Goal: Transaction & Acquisition: Purchase product/service

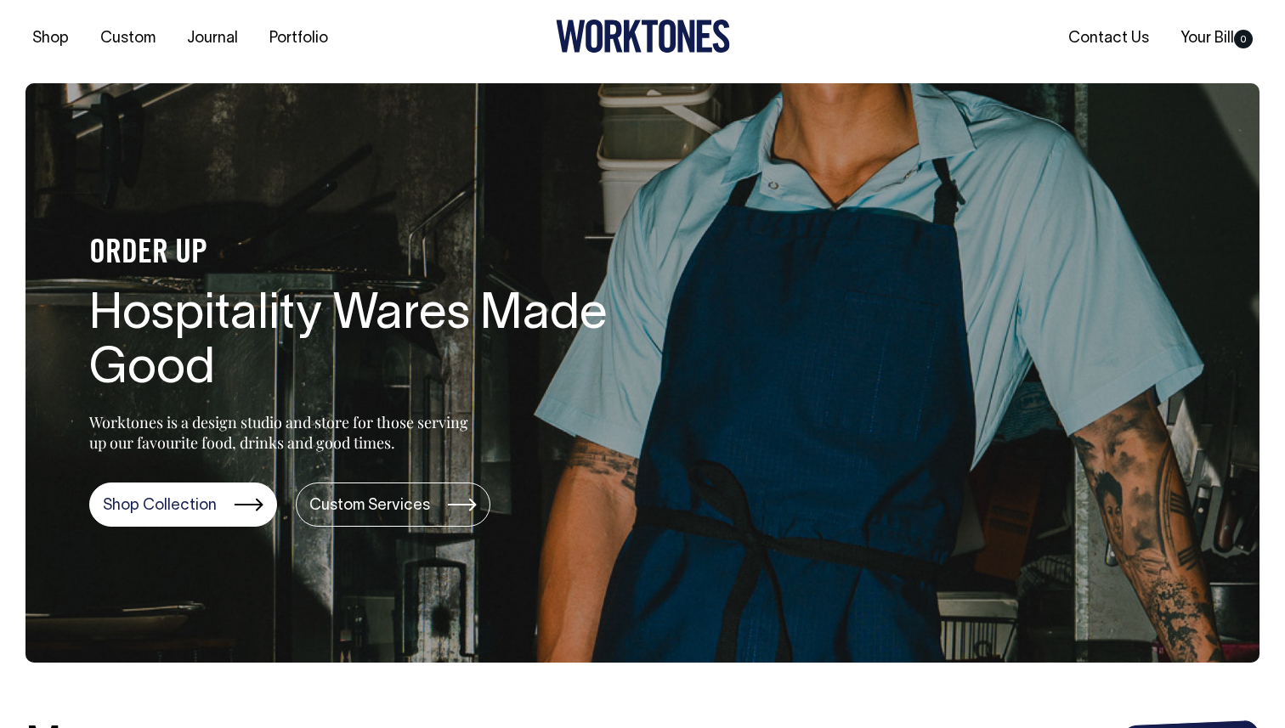
scroll to position [31, 0]
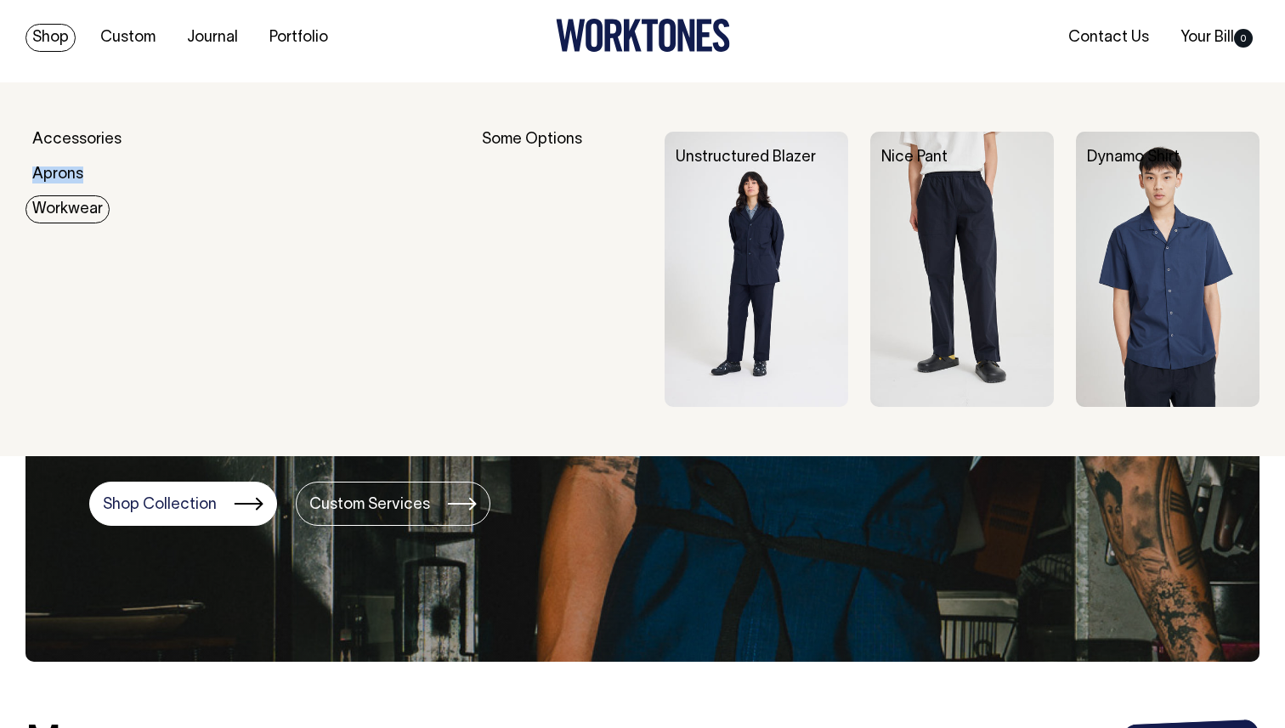
click at [71, 208] on link "Workwear" at bounding box center [67, 209] width 84 height 28
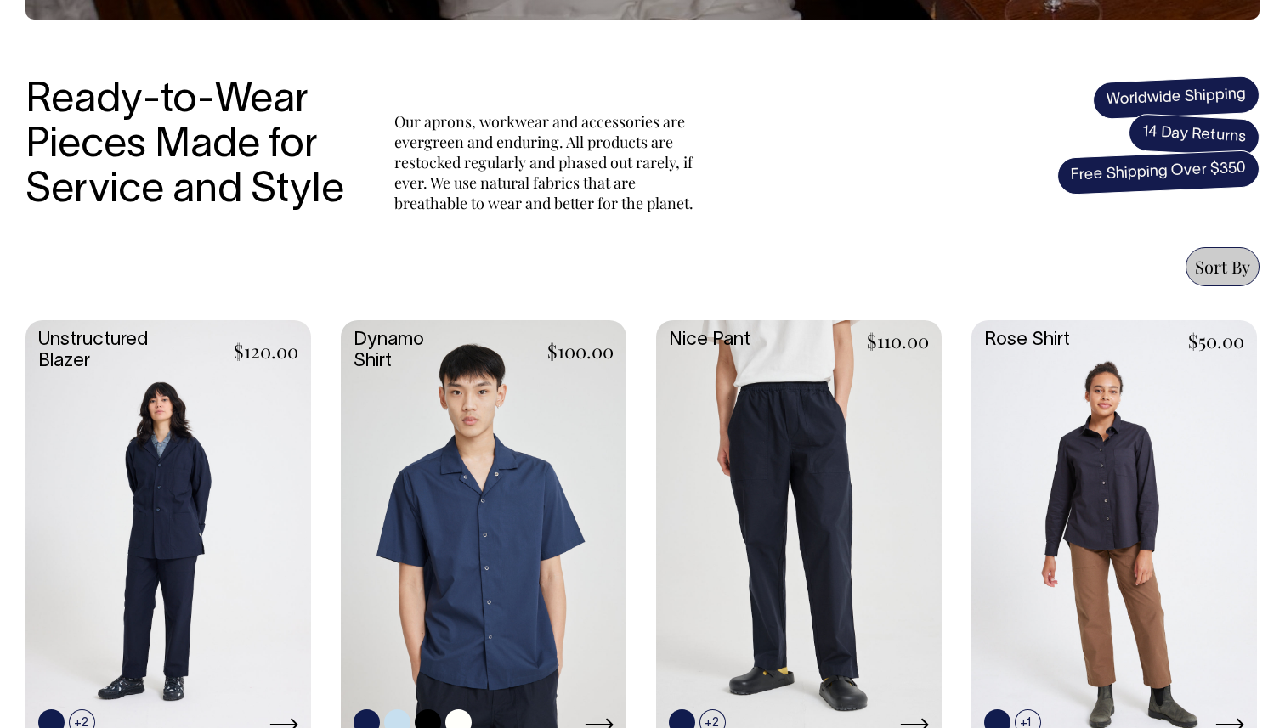
scroll to position [525, 0]
click at [135, 489] on link at bounding box center [168, 532] width 286 height 425
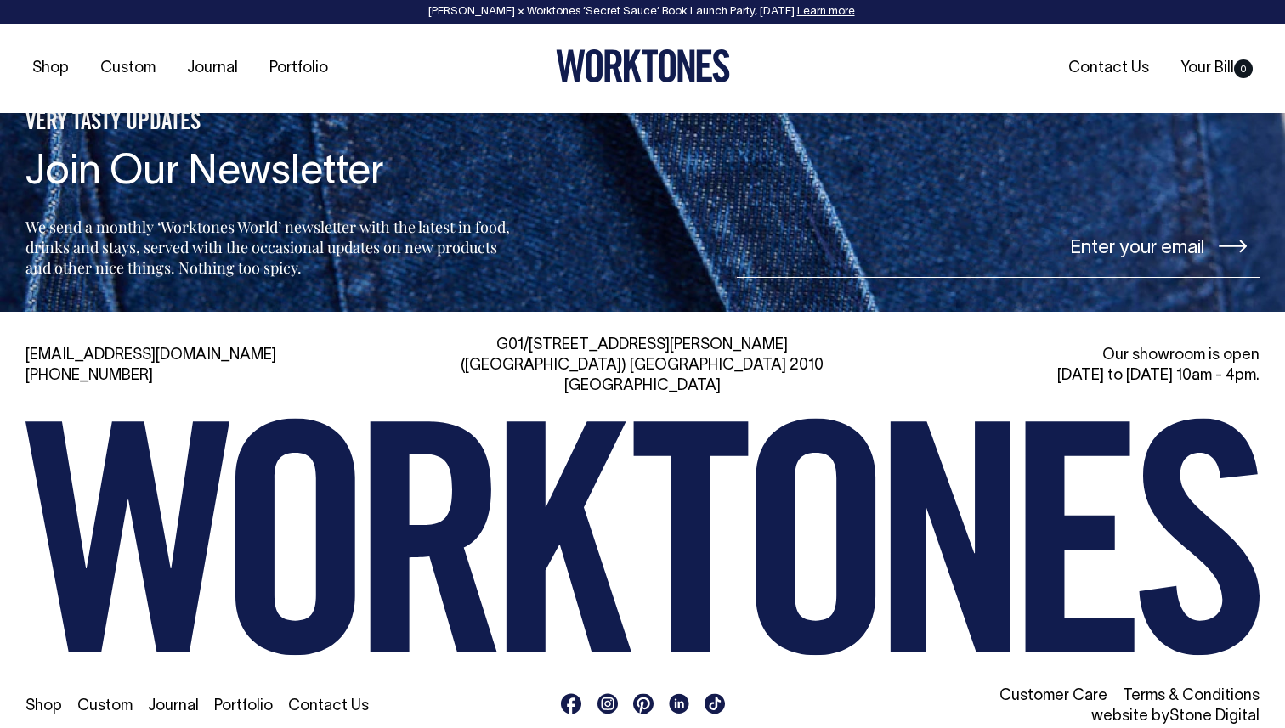
scroll to position [1853, 0]
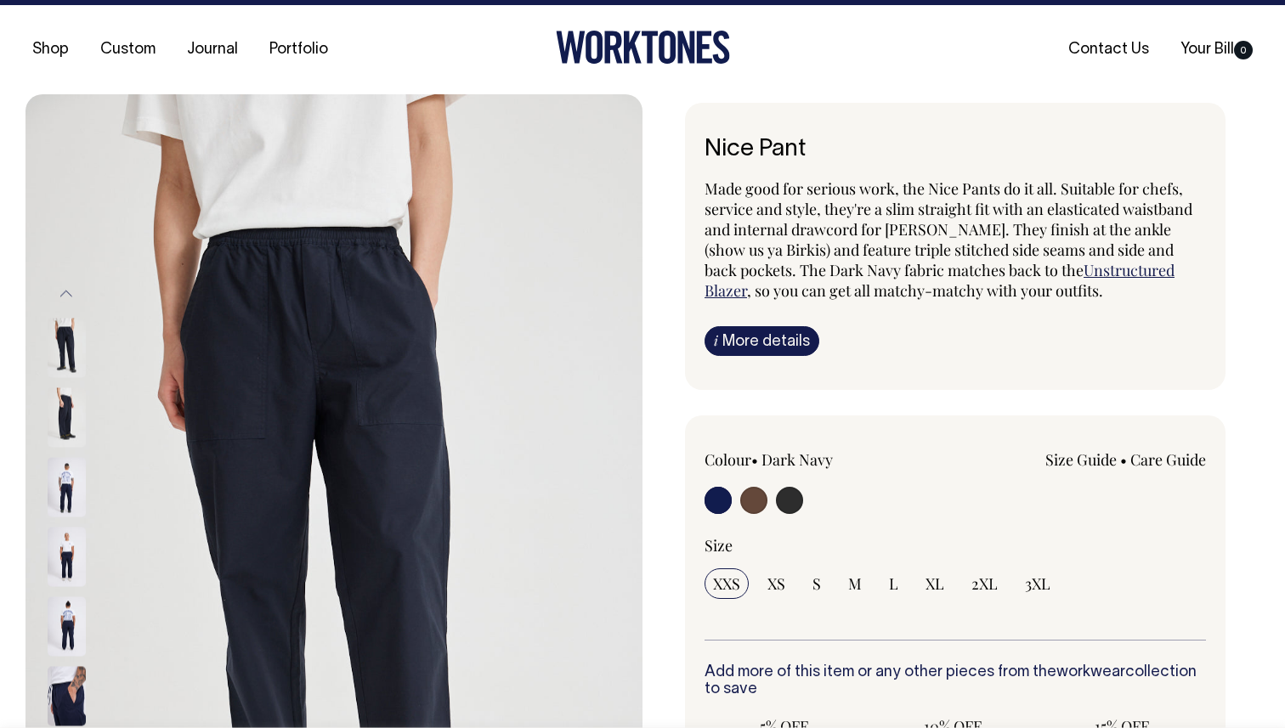
click at [1079, 450] on link "Size Guide" at bounding box center [1080, 460] width 71 height 20
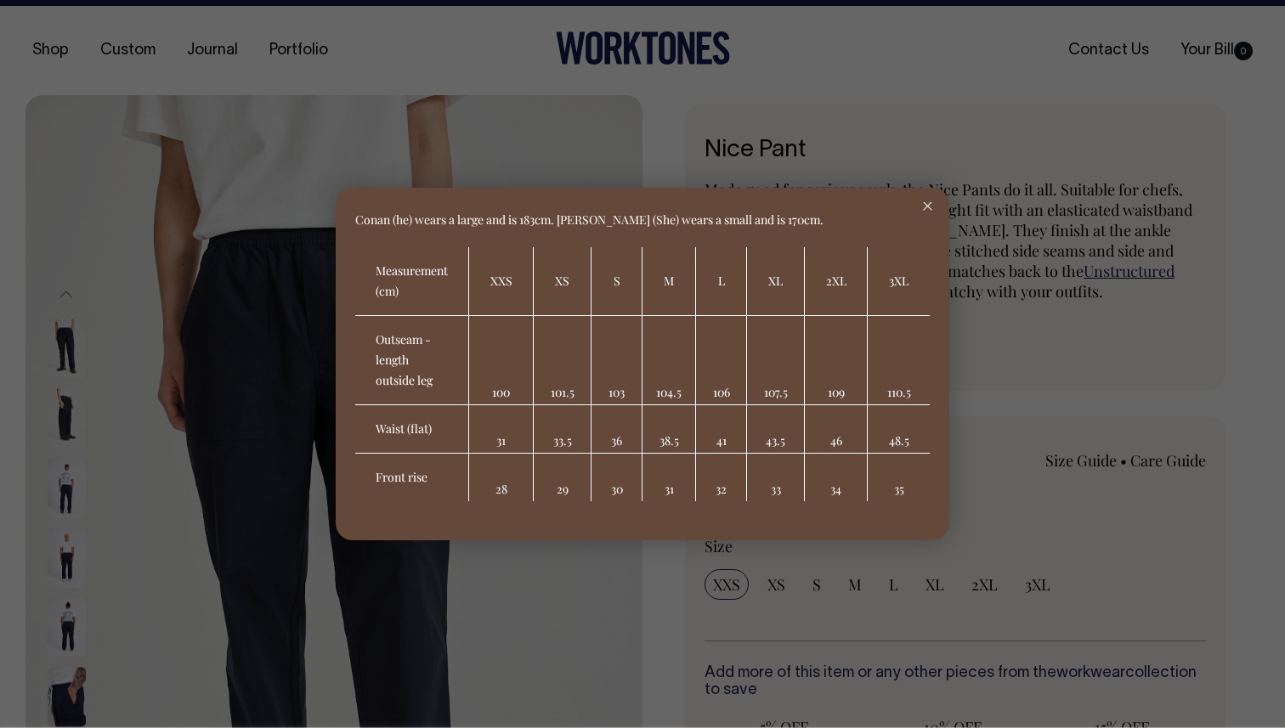
scroll to position [18, 0]
click at [929, 214] on div at bounding box center [927, 206] width 43 height 37
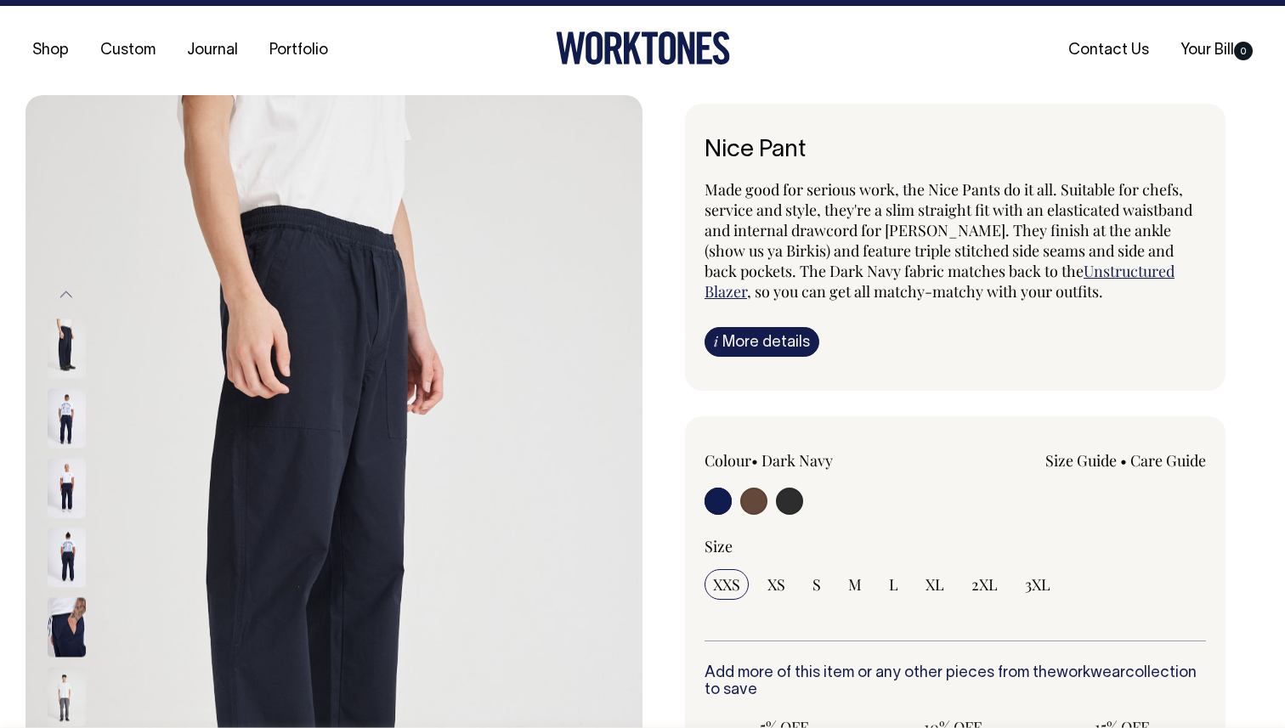
click at [54, 568] on img at bounding box center [67, 558] width 38 height 59
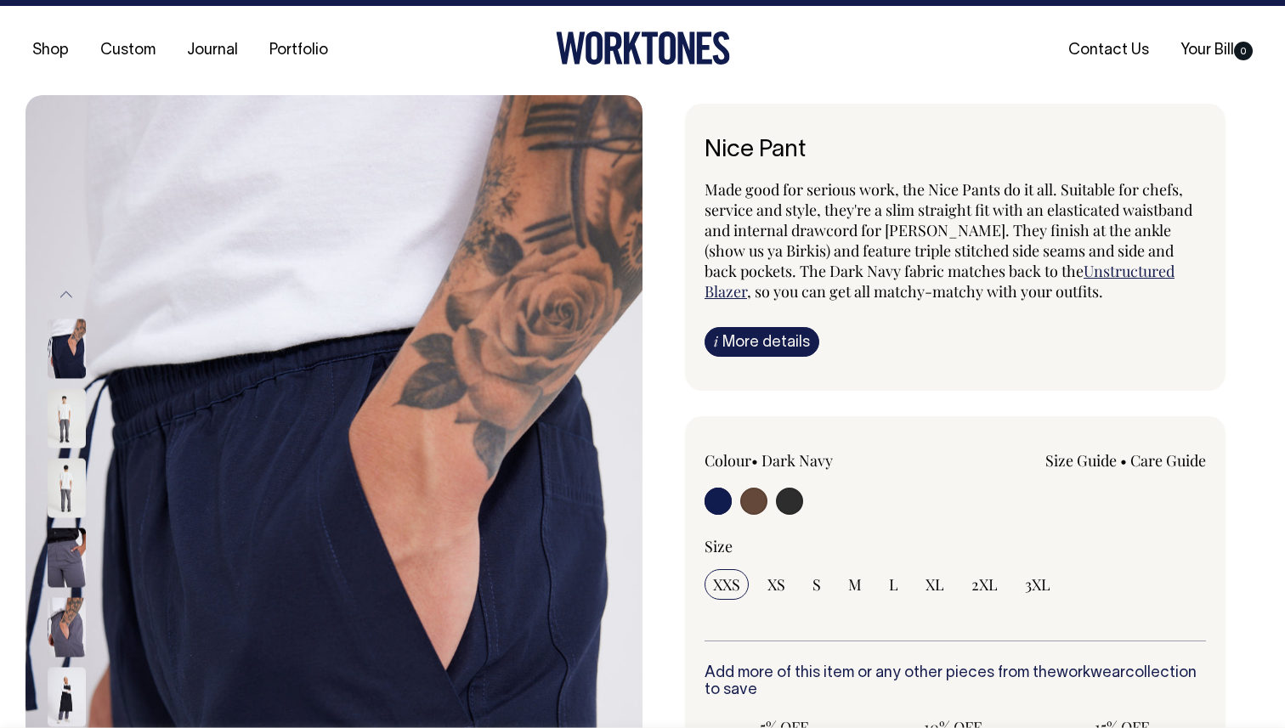
click at [65, 465] on img at bounding box center [67, 488] width 38 height 59
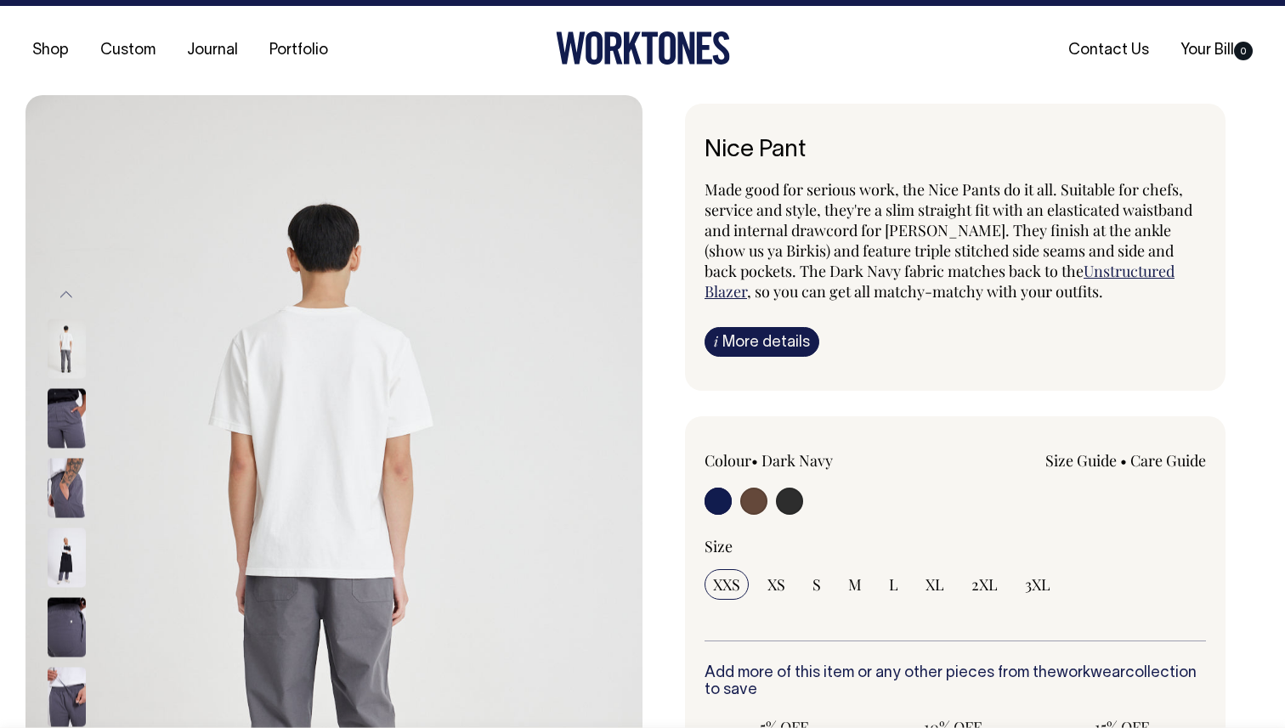
click at [69, 557] on img at bounding box center [67, 558] width 38 height 59
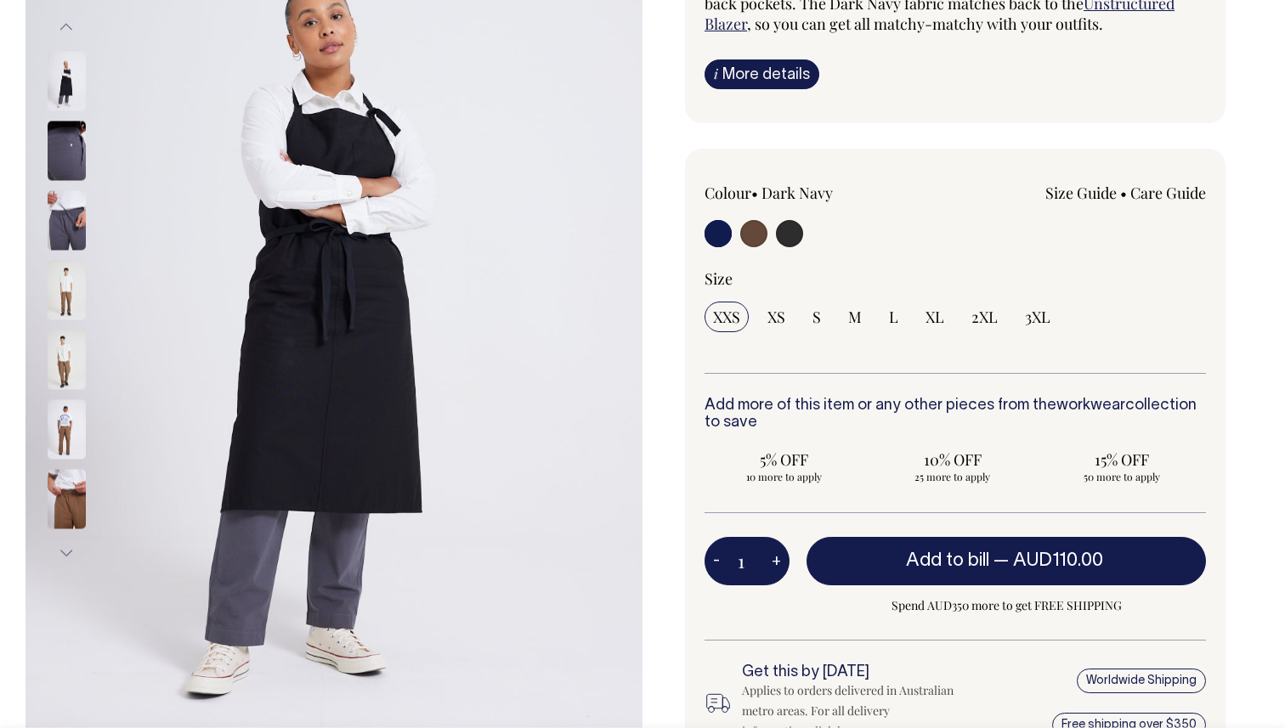
scroll to position [286, 0]
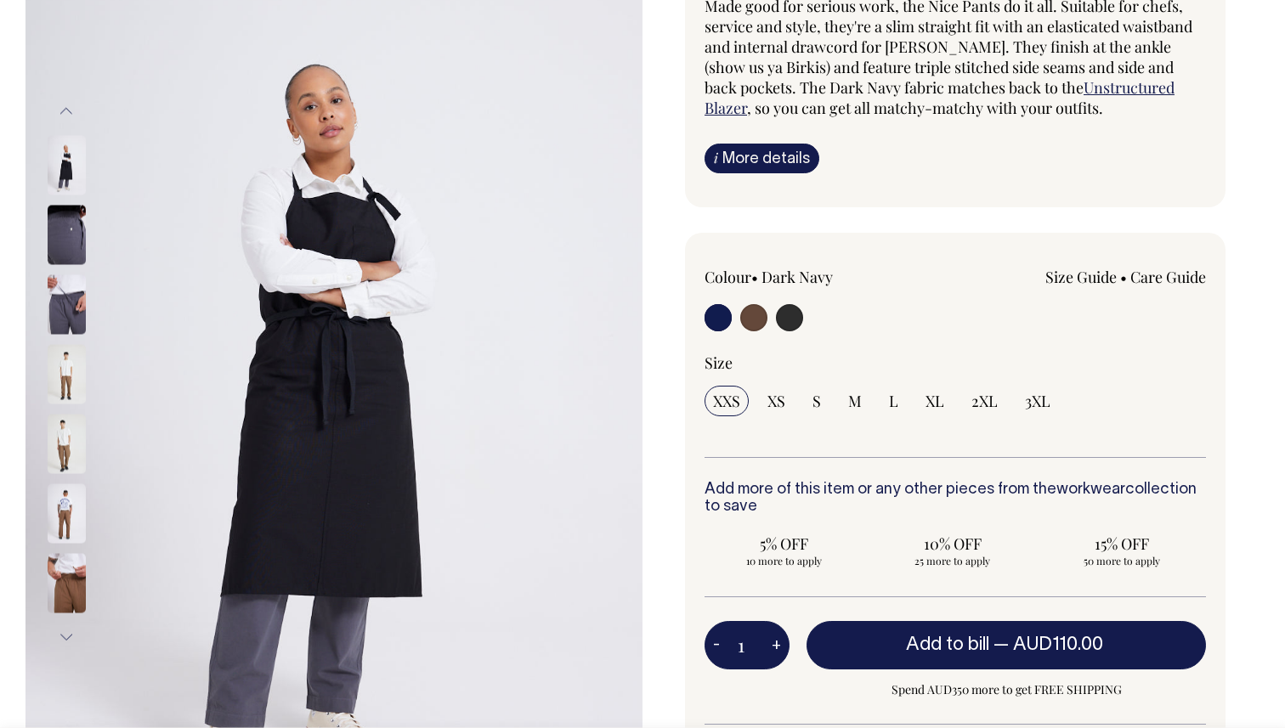
click at [1074, 256] on div "Colour • Dark Navy Size Guide Size Guide XXS XS" at bounding box center [955, 559] width 540 height 652
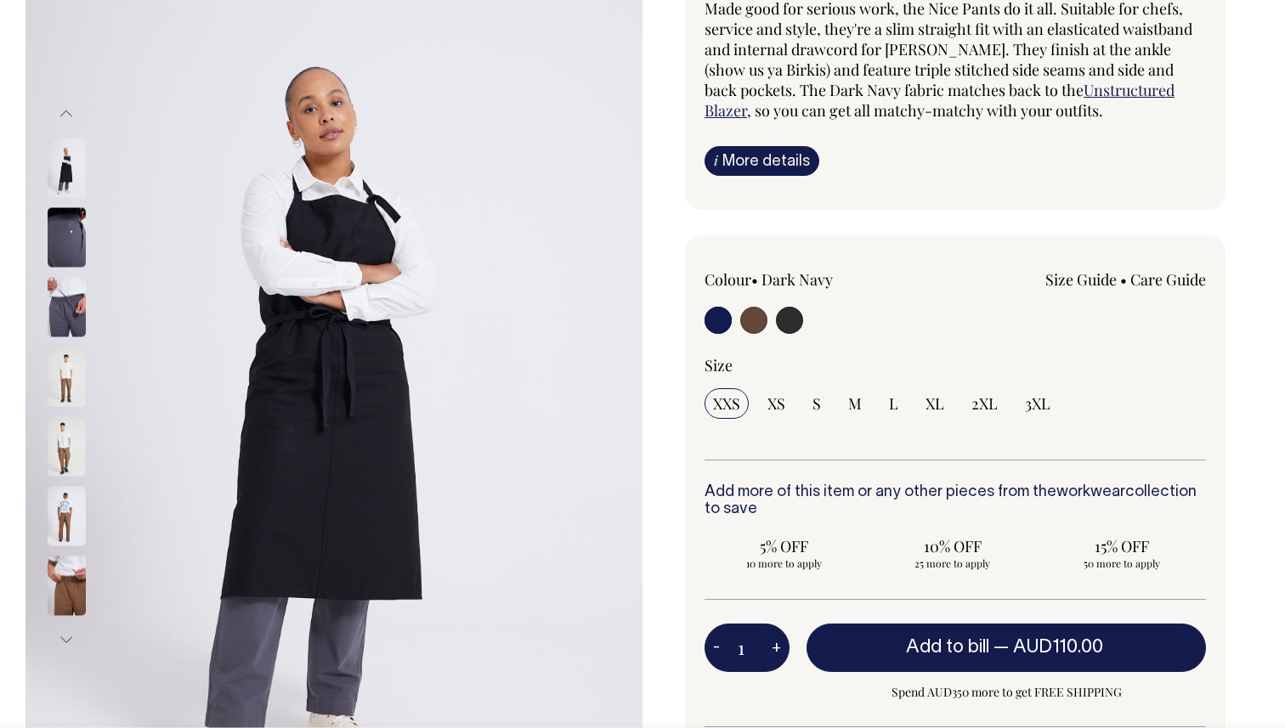
click at [1072, 280] on link "Size Guide" at bounding box center [1080, 279] width 71 height 20
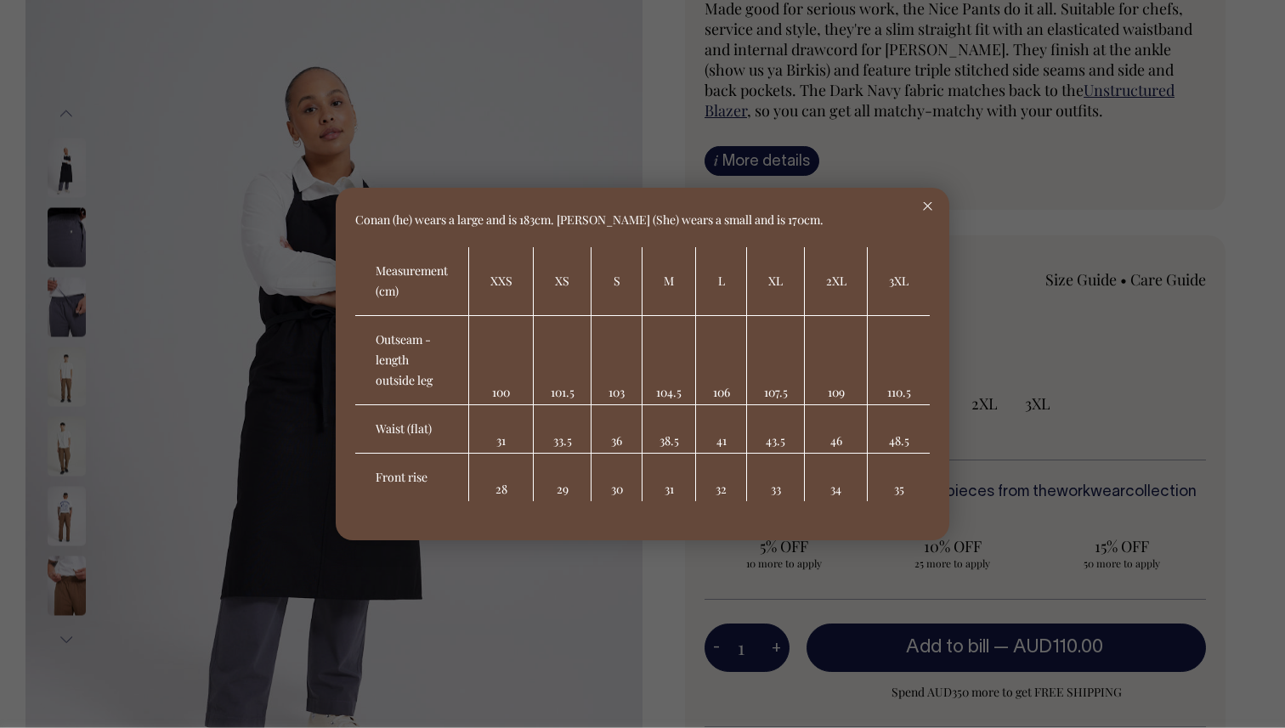
click at [1163, 260] on div at bounding box center [642, 364] width 1285 height 728
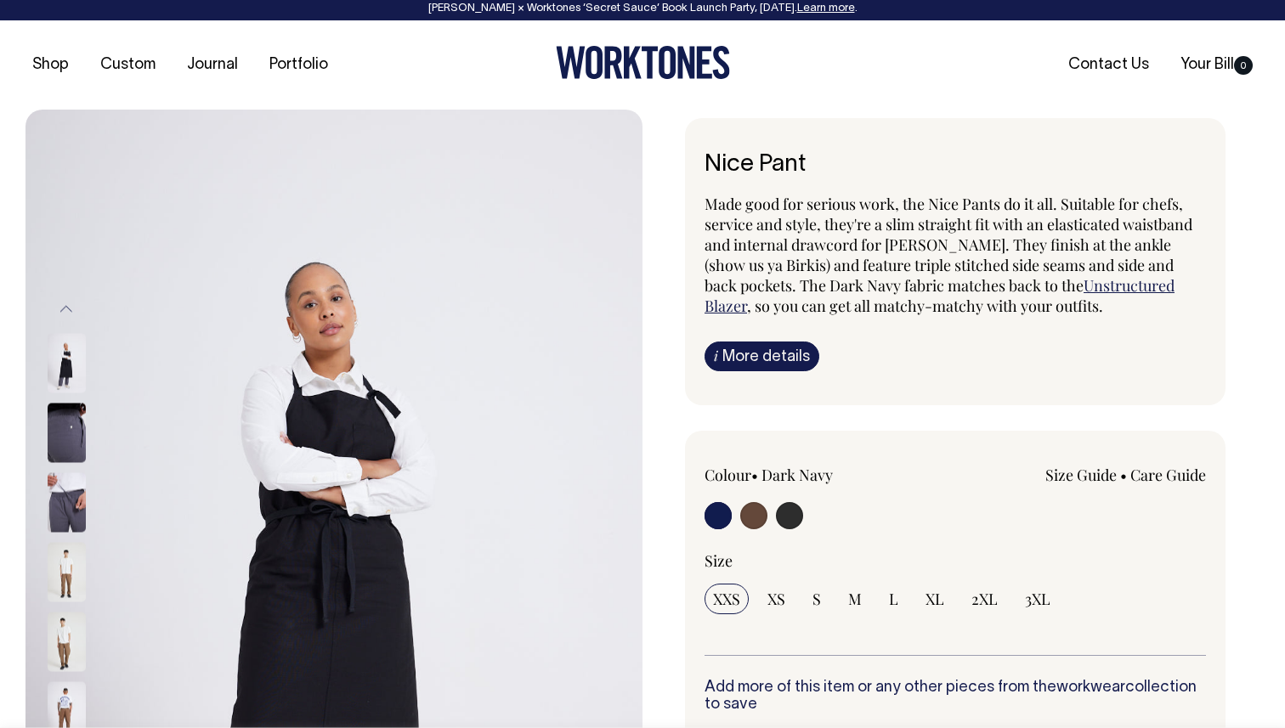
scroll to position [2, 0]
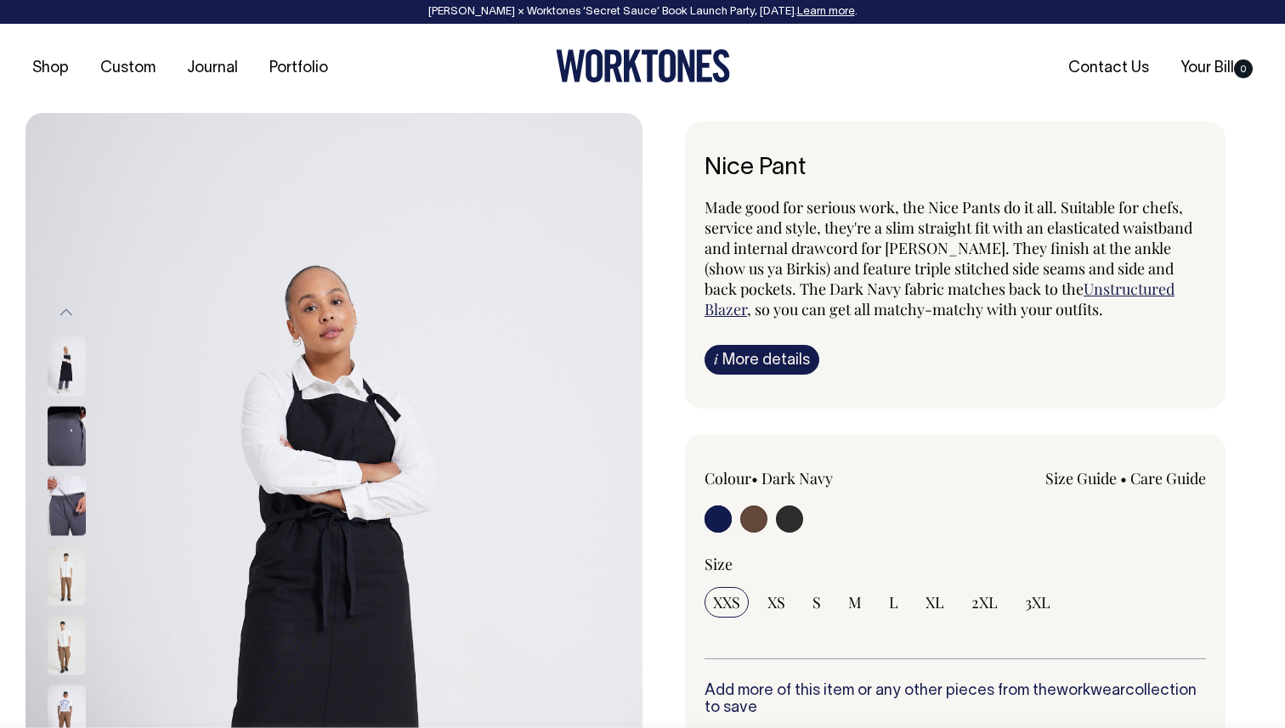
click at [754, 502] on div "Colour • Dark Navy" at bounding box center [804, 502] width 201 height 69
click at [754, 515] on input "radio" at bounding box center [753, 519] width 27 height 27
radio input "true"
radio input "false"
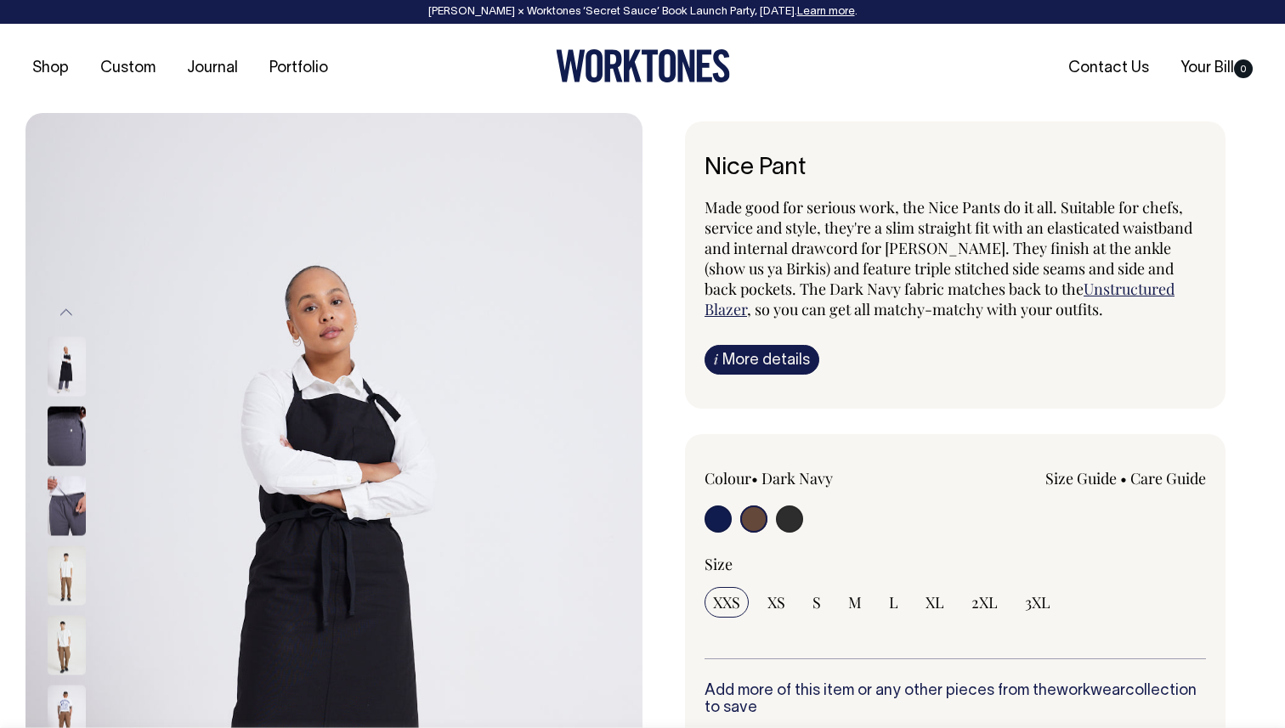
radio input "true"
select select "Chocolate"
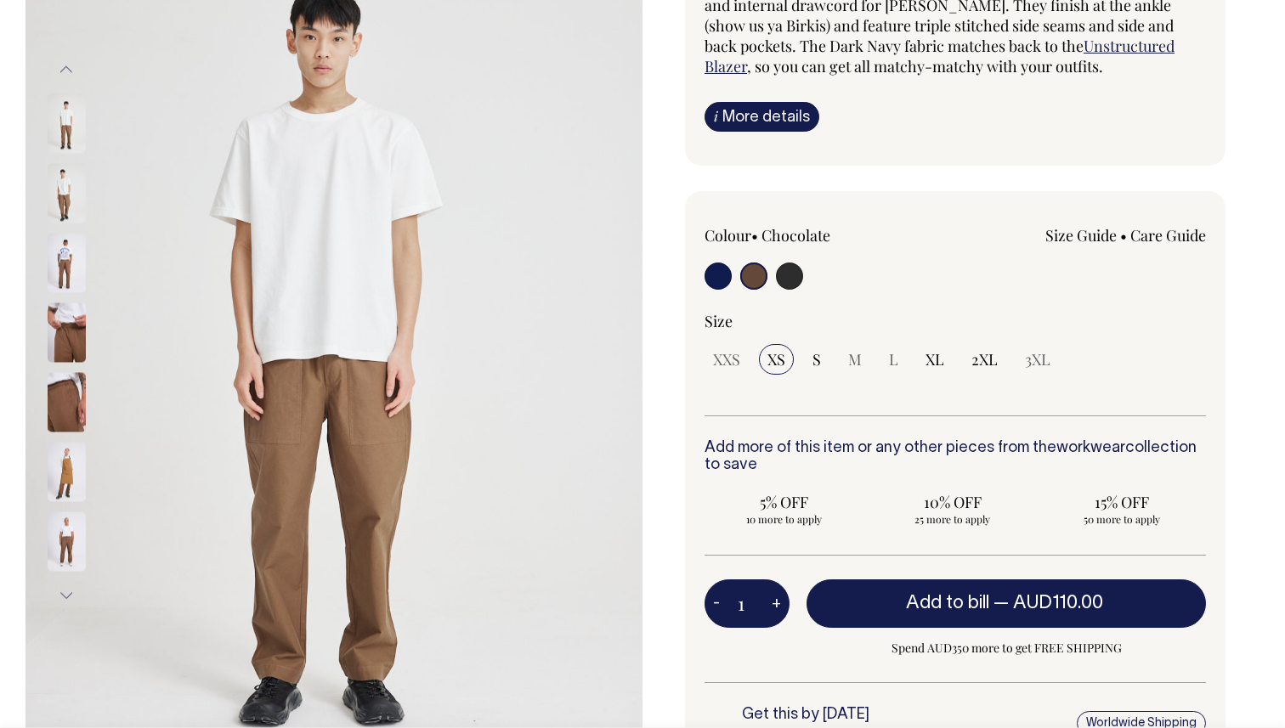
scroll to position [244, 0]
click at [782, 280] on input "radio" at bounding box center [789, 275] width 27 height 27
radio input "true"
select select "Charcoal"
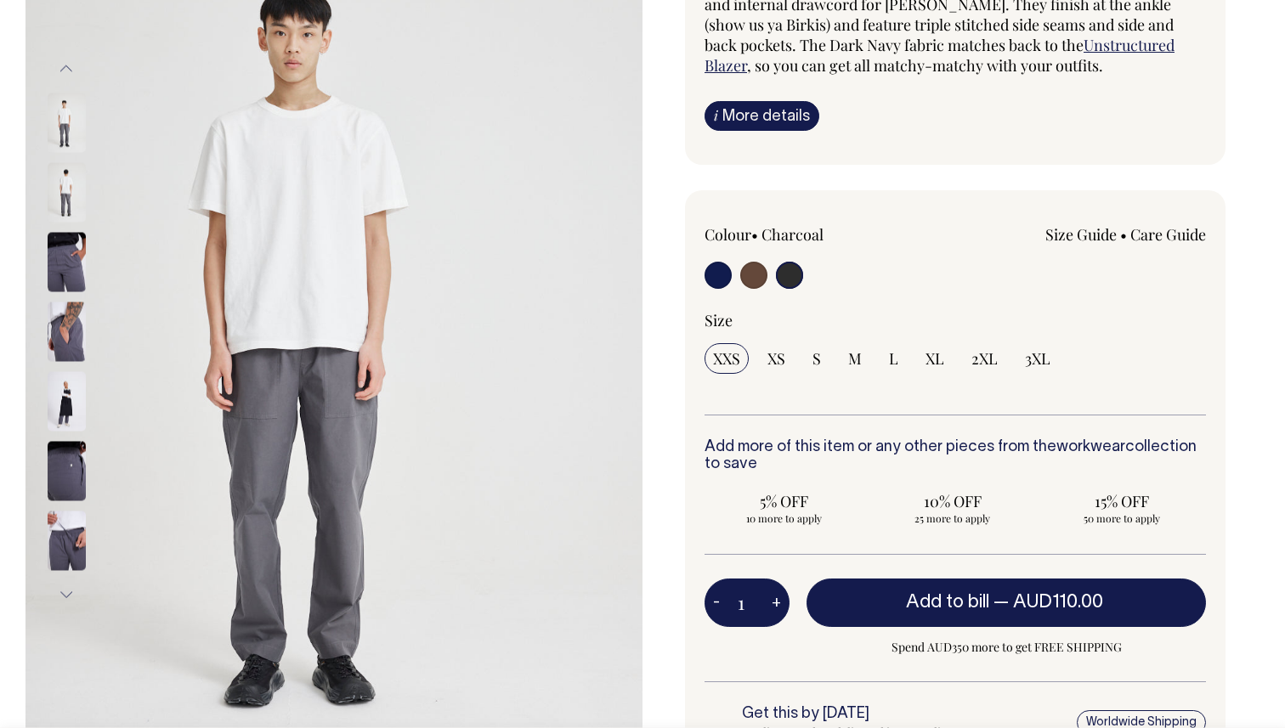
click at [715, 276] on input "radio" at bounding box center [717, 275] width 27 height 27
radio input "true"
select select "Dark Navy"
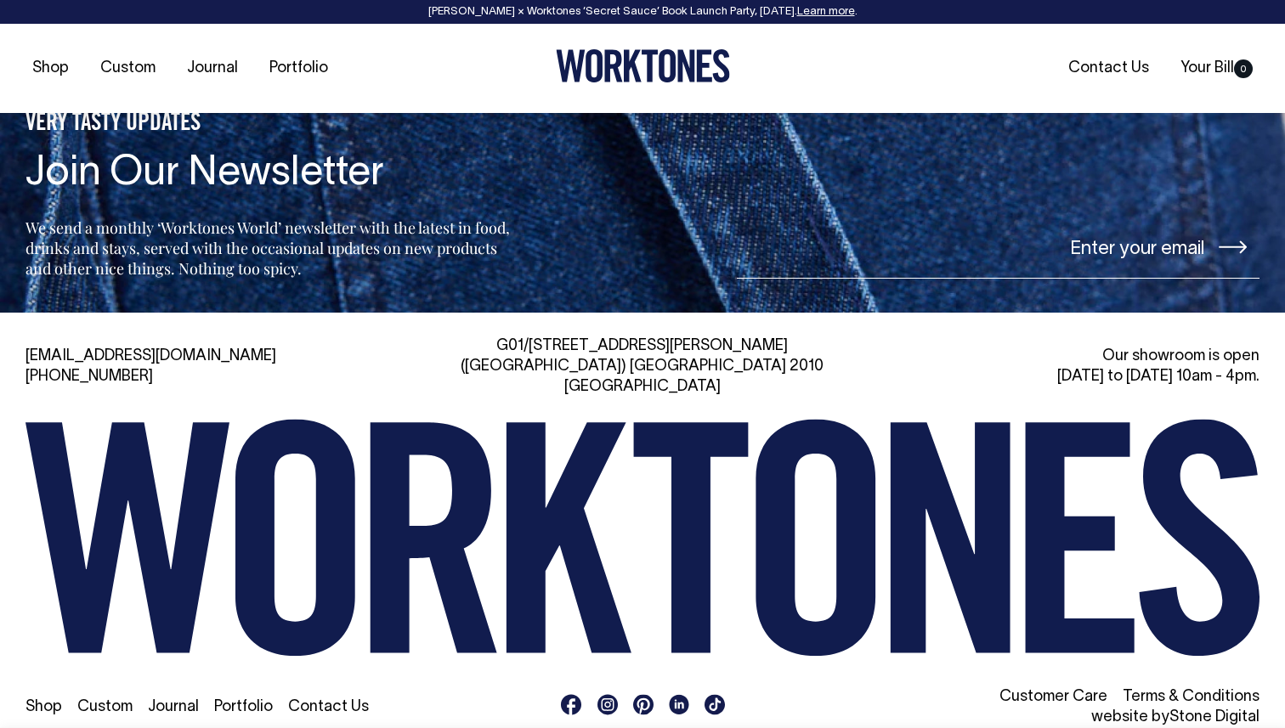
scroll to position [2654, 0]
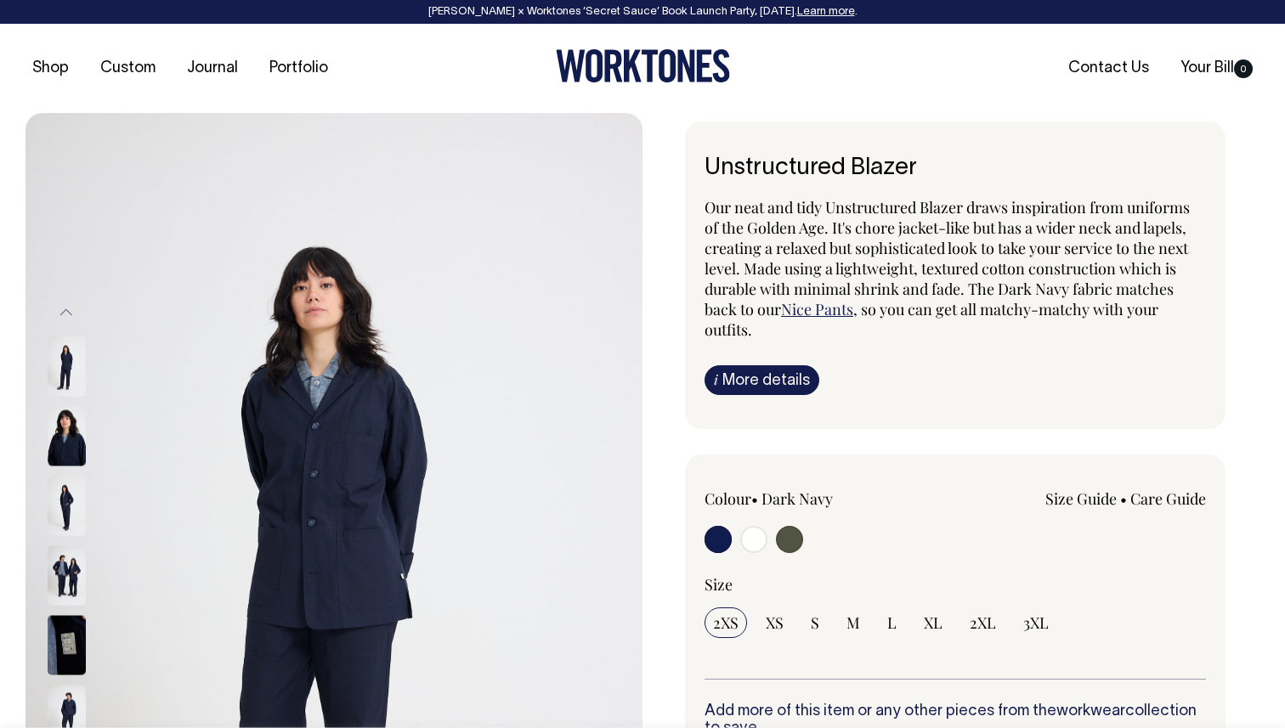
click at [77, 438] on img at bounding box center [67, 436] width 38 height 59
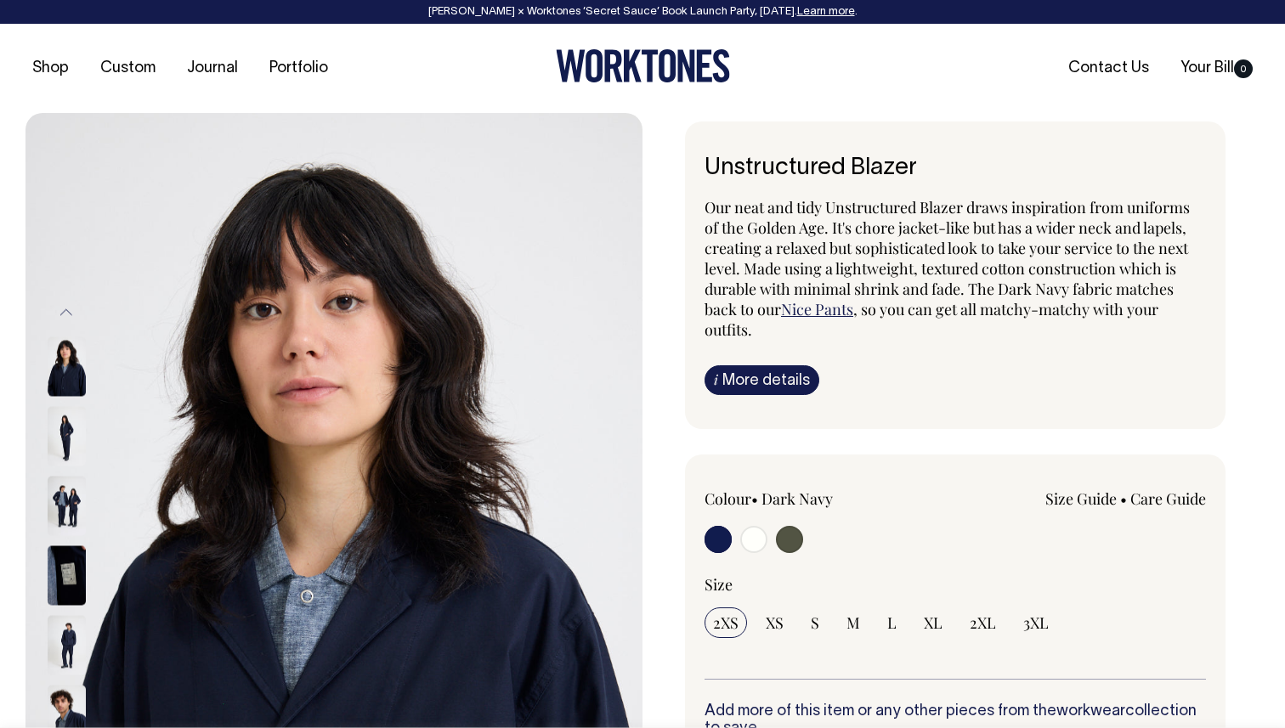
click at [70, 472] on div at bounding box center [89, 437] width 85 height 70
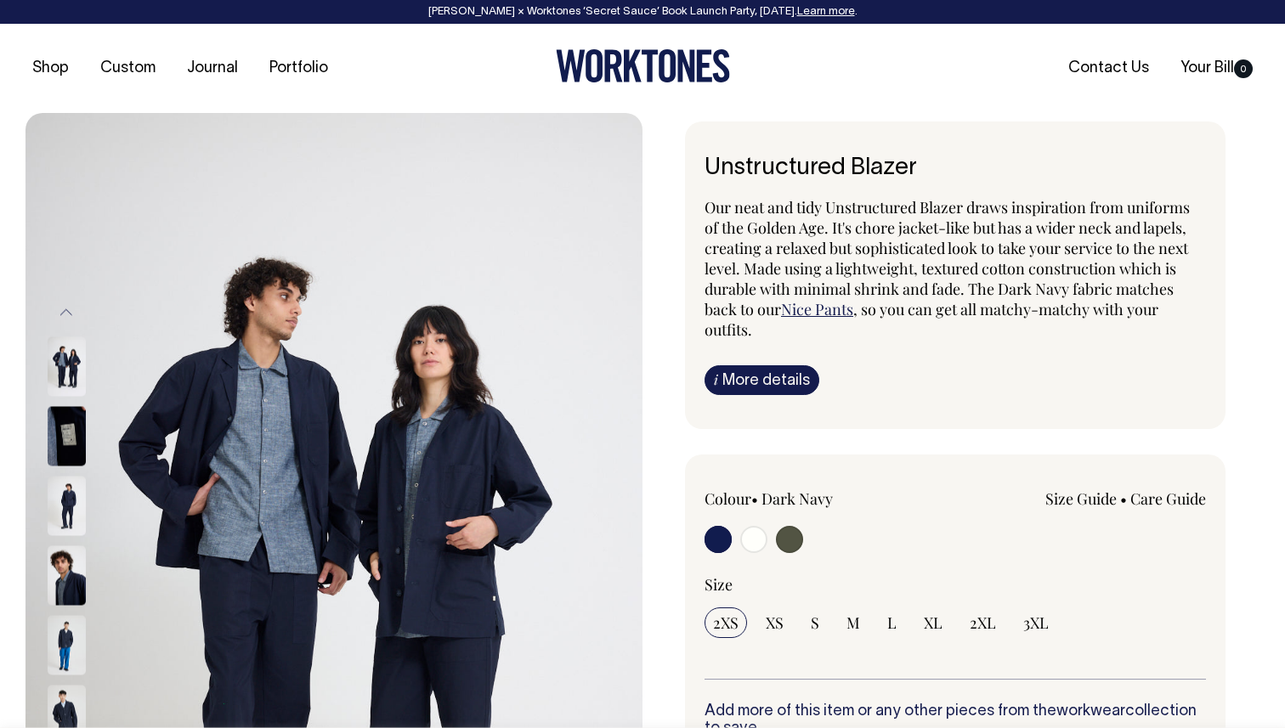
click at [65, 643] on img at bounding box center [67, 645] width 38 height 59
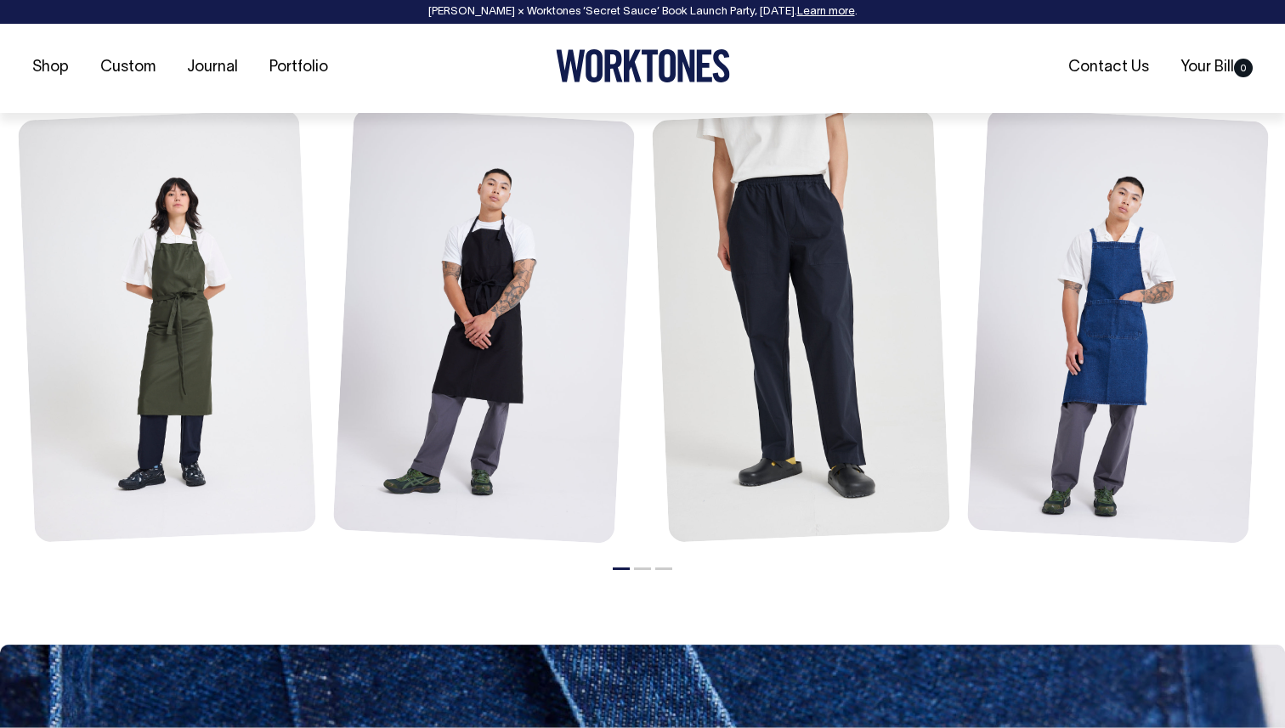
scroll to position [1970, 0]
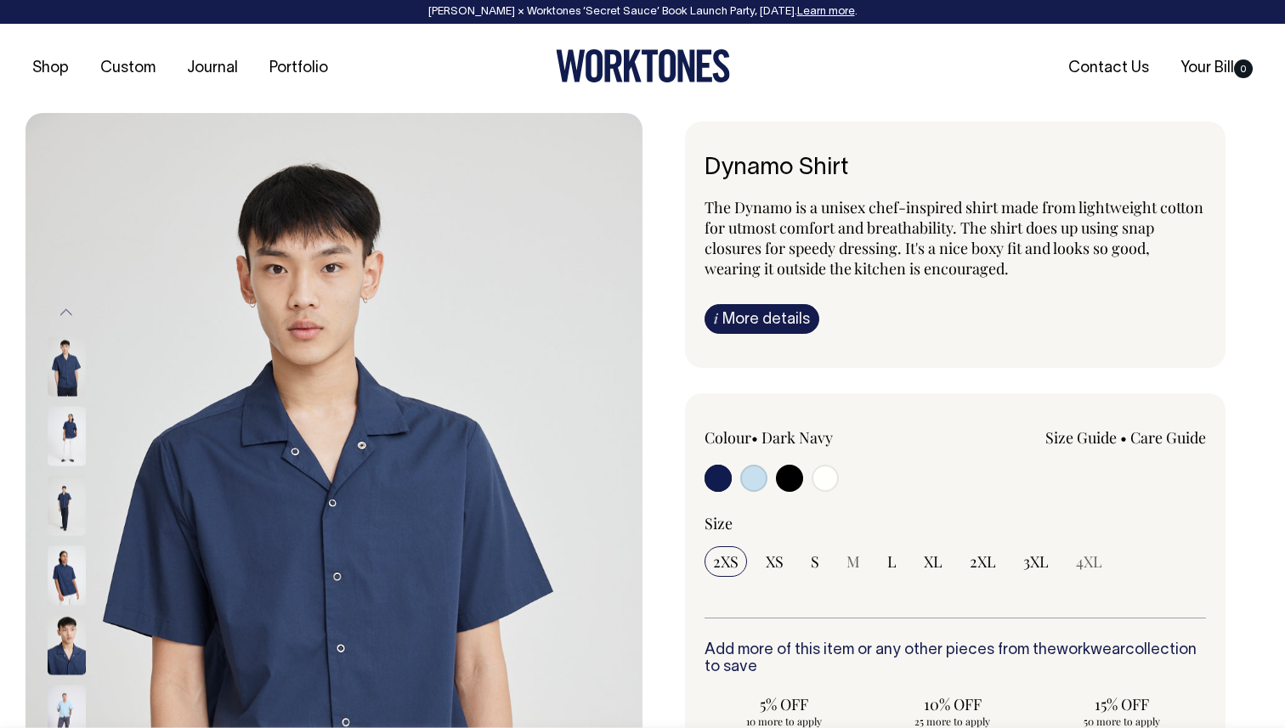
click at [1075, 442] on link "Size Guide" at bounding box center [1080, 437] width 71 height 20
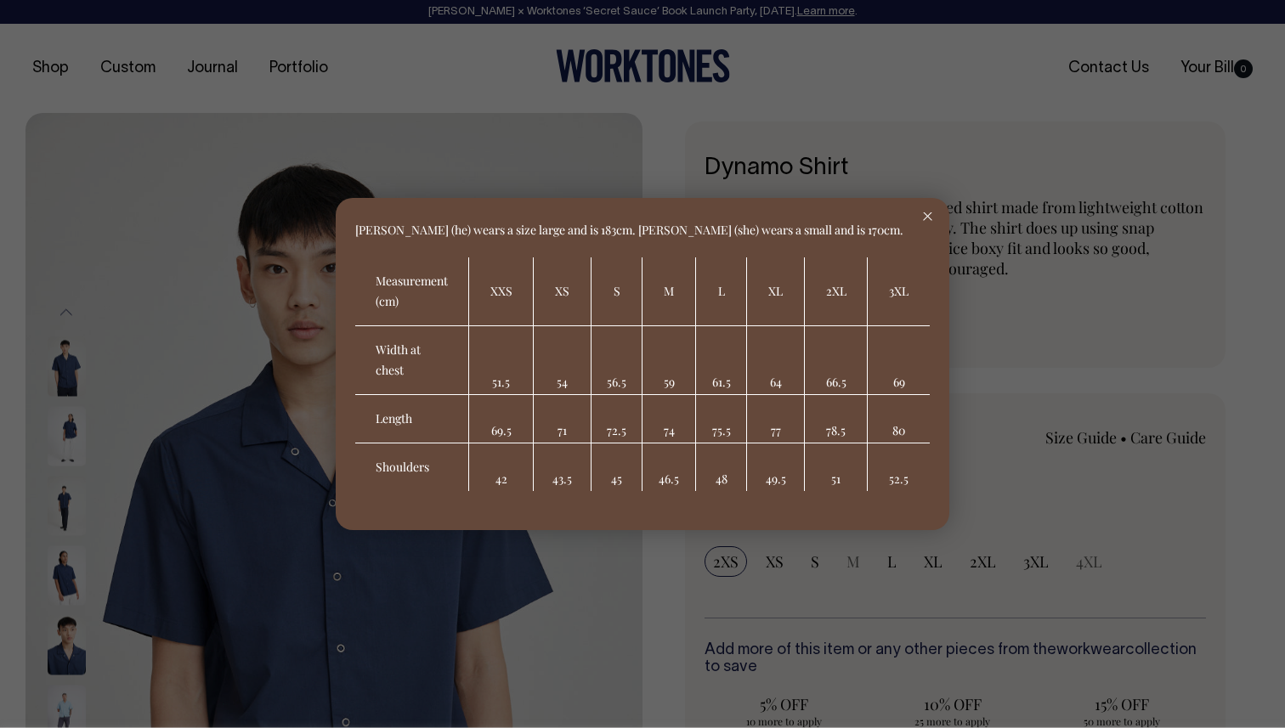
click at [1029, 427] on div at bounding box center [642, 364] width 1285 height 728
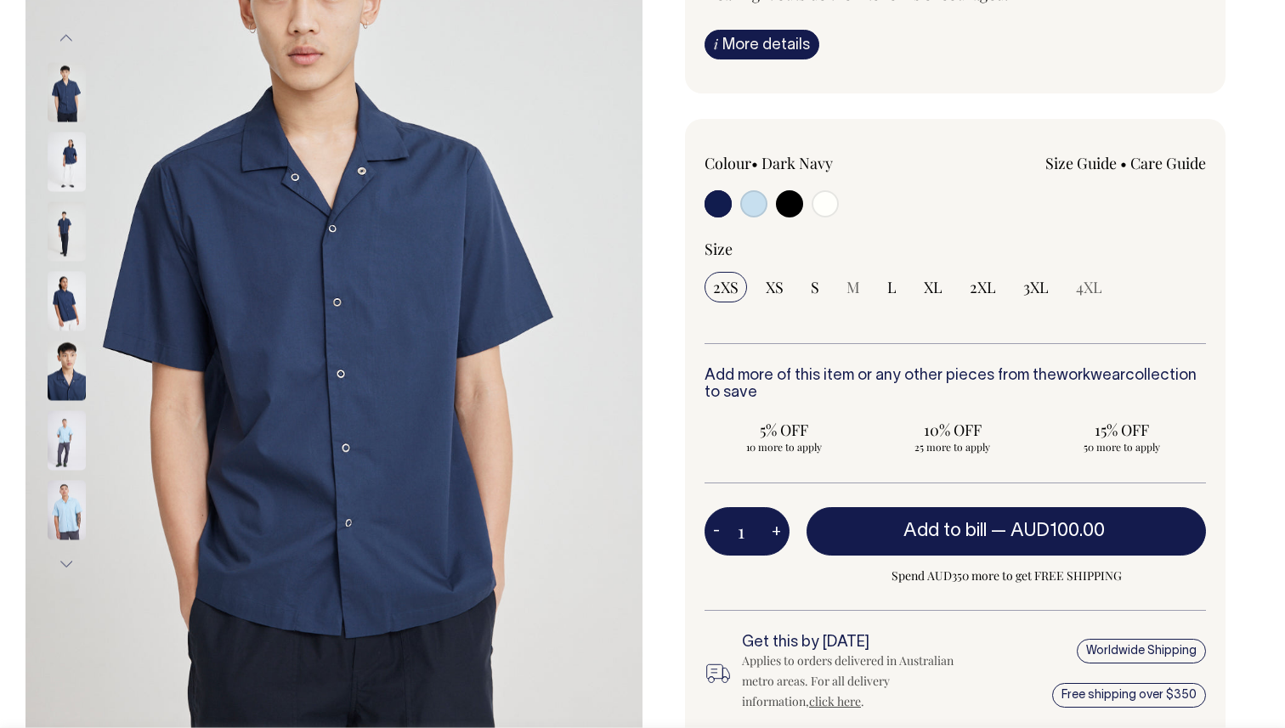
scroll to position [275, 0]
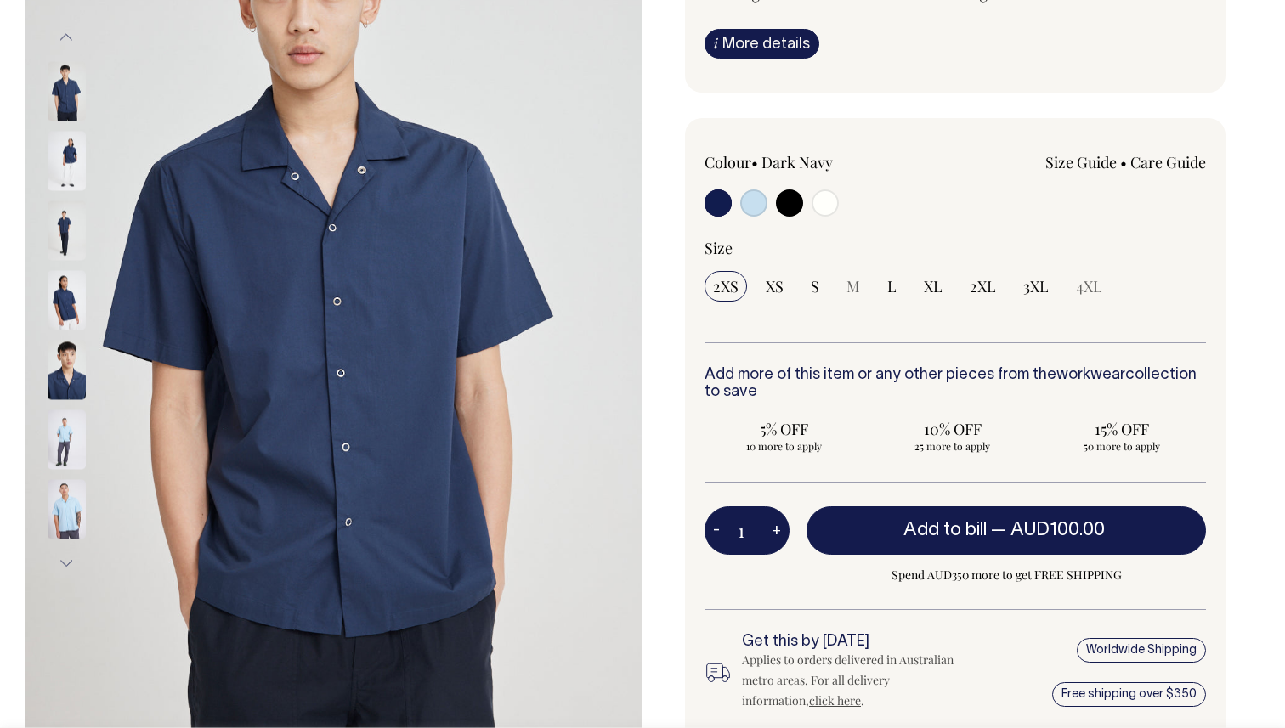
click at [57, 398] on img at bounding box center [67, 370] width 38 height 59
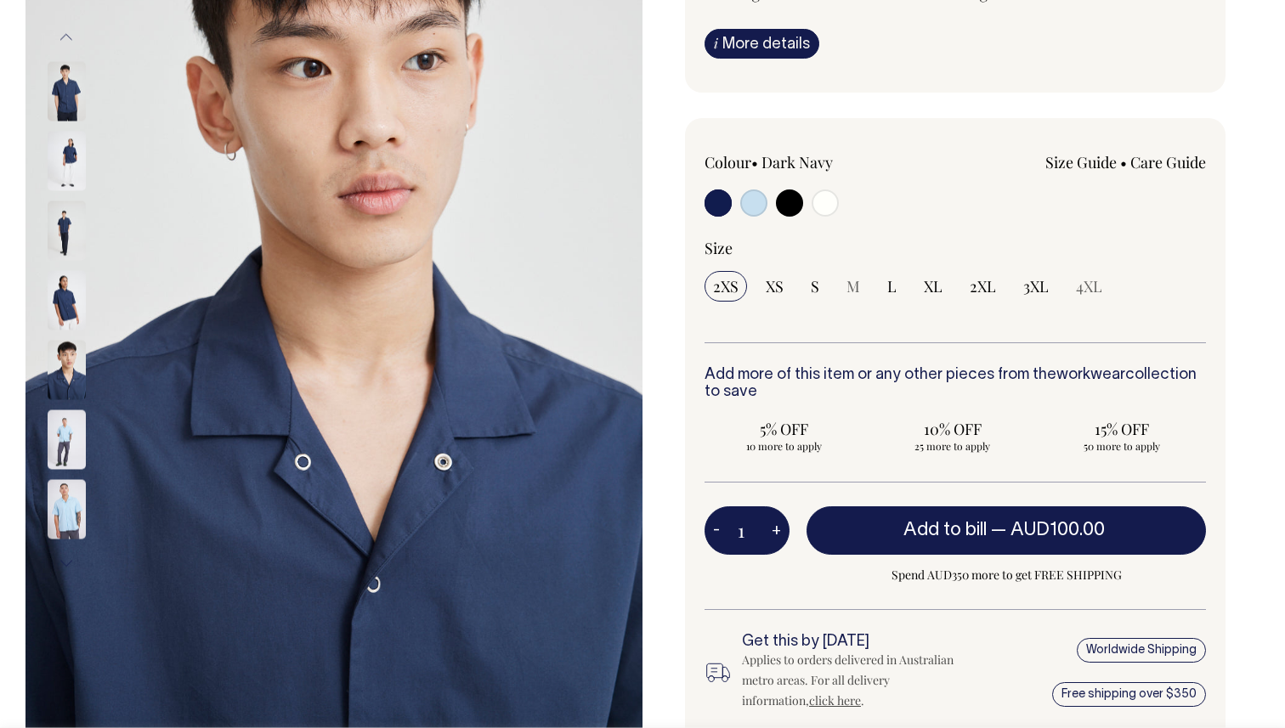
click at [59, 433] on img at bounding box center [67, 439] width 38 height 59
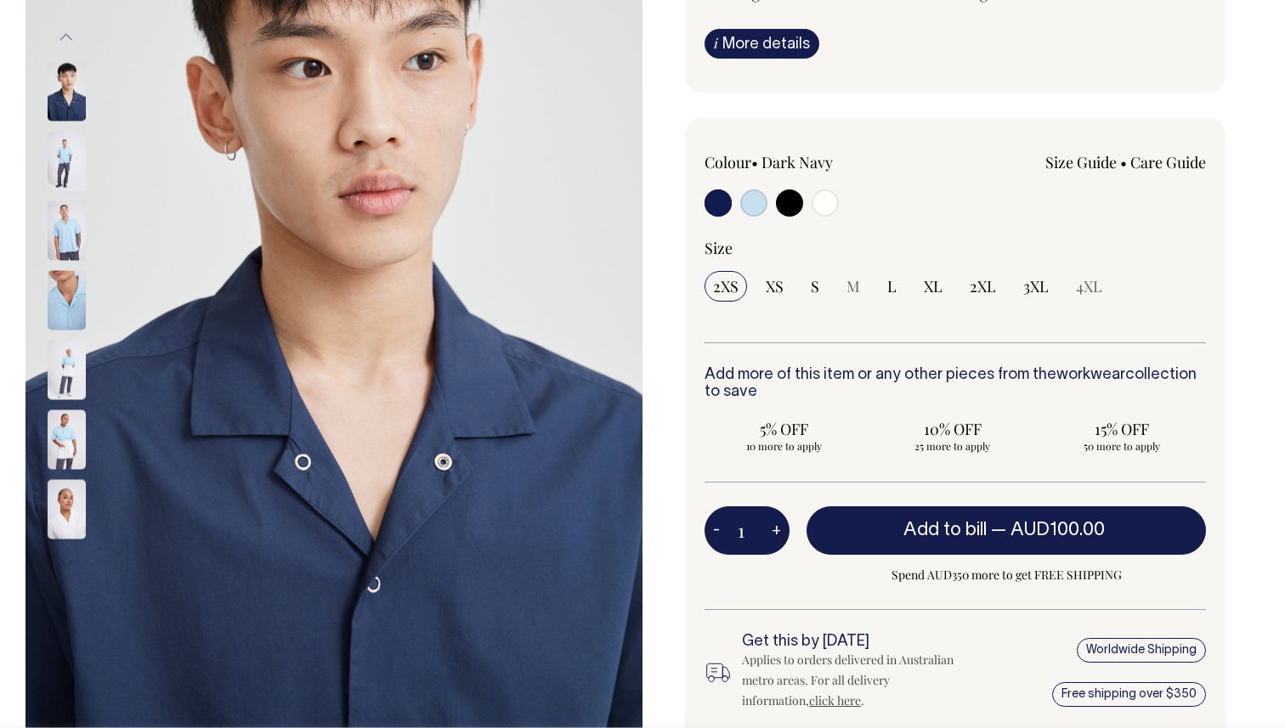
click at [58, 226] on img at bounding box center [67, 230] width 38 height 59
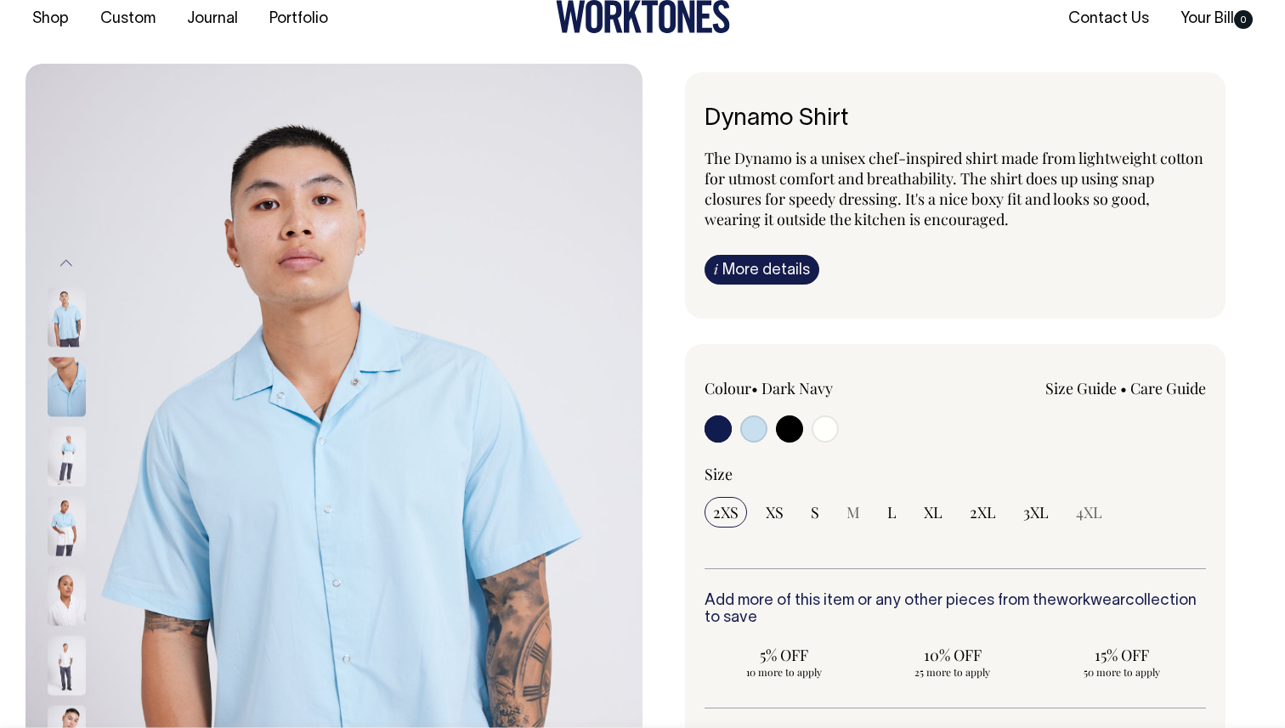
scroll to position [41, 0]
